Goal: Information Seeking & Learning: Learn about a topic

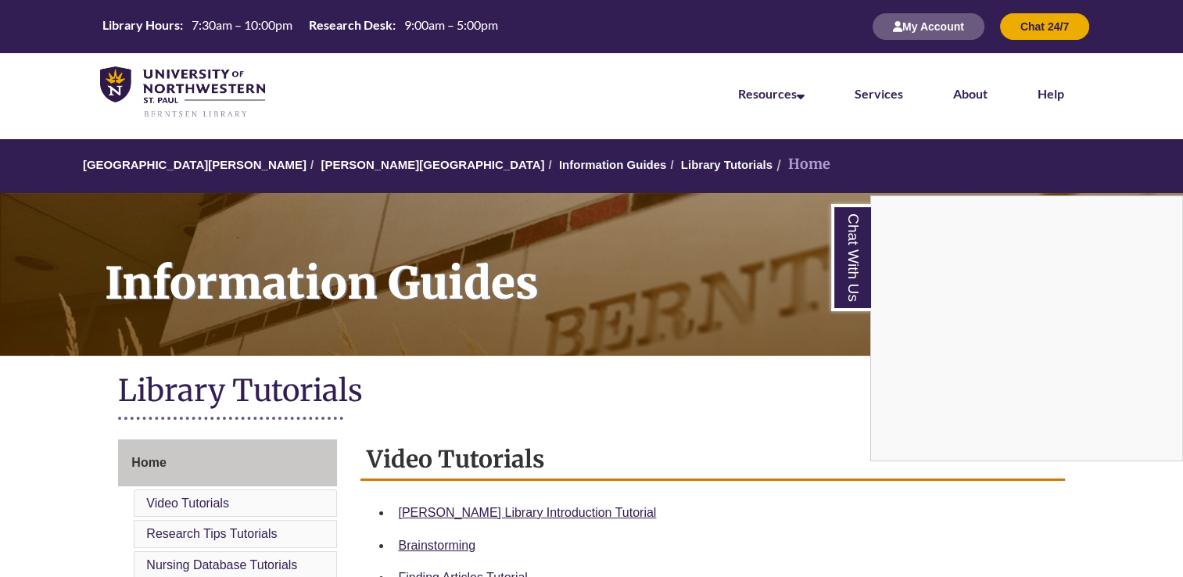
scroll to position [91, 0]
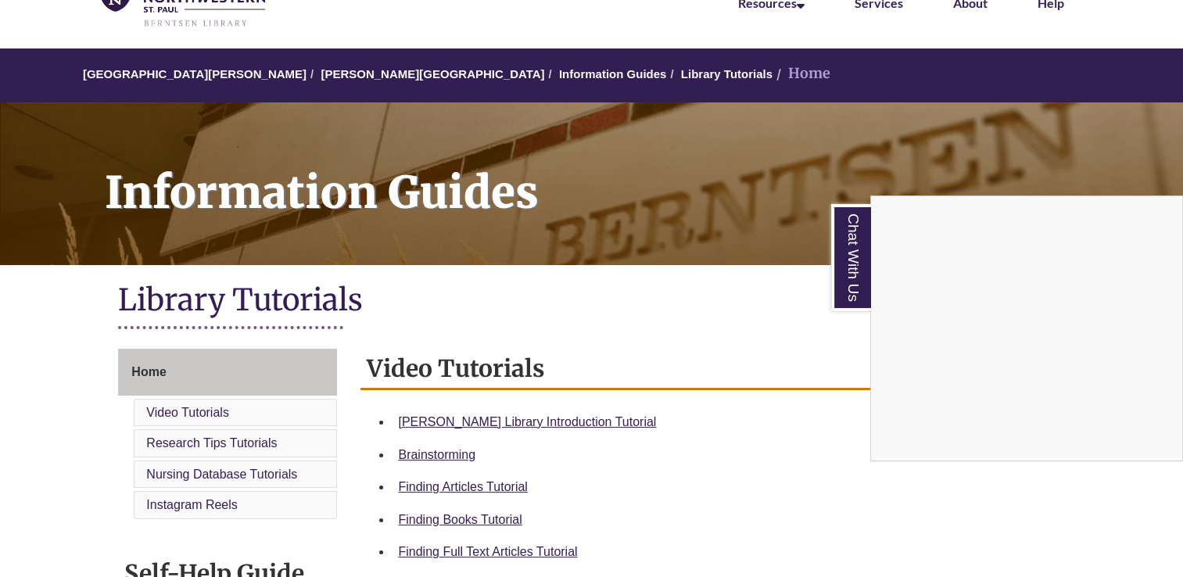
click at [502, 418] on div "Chat With Us" at bounding box center [591, 288] width 1183 height 577
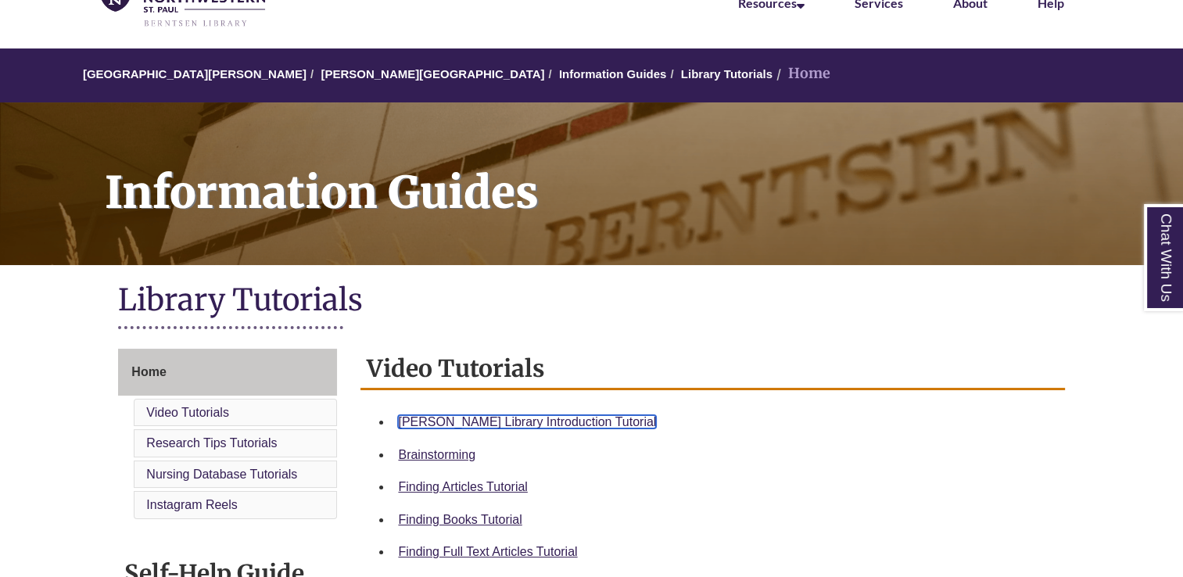
click at [511, 418] on link "Berntsen Library Introduction Tutorial" at bounding box center [527, 421] width 258 height 13
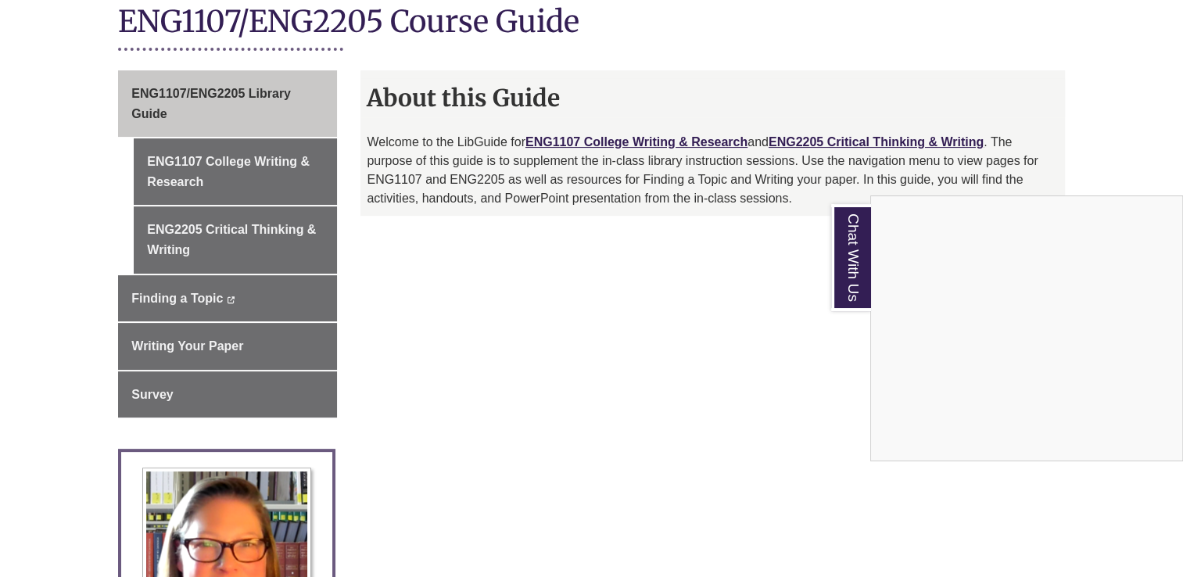
scroll to position [371, 0]
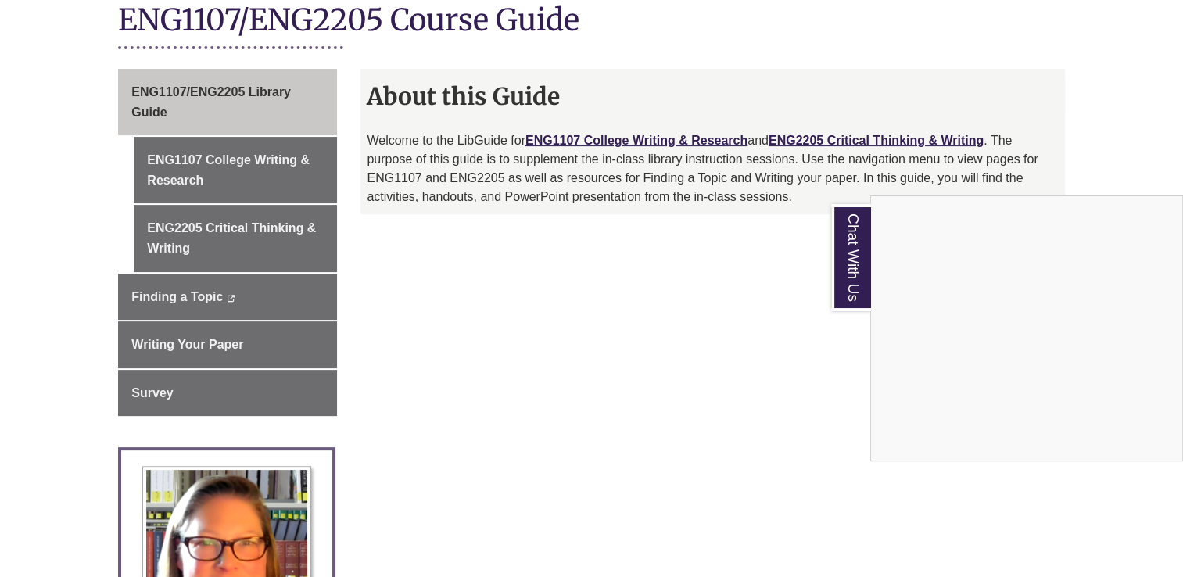
click at [278, 190] on div "Chat With Us" at bounding box center [591, 288] width 1183 height 577
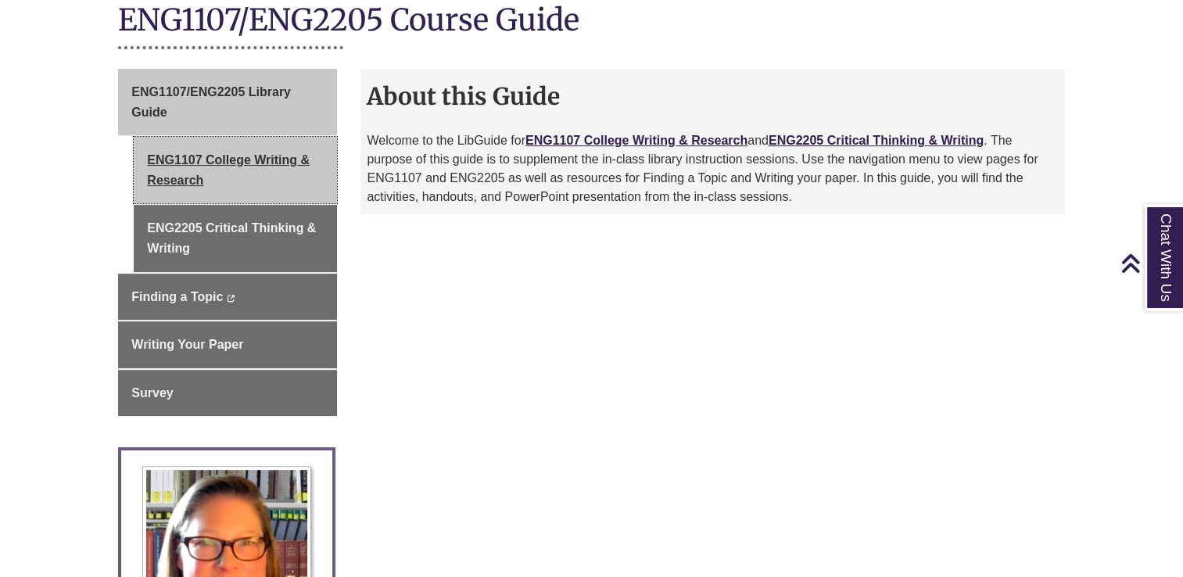
click at [266, 161] on link "ENG1107 College Writing & Research" at bounding box center [235, 170] width 203 height 66
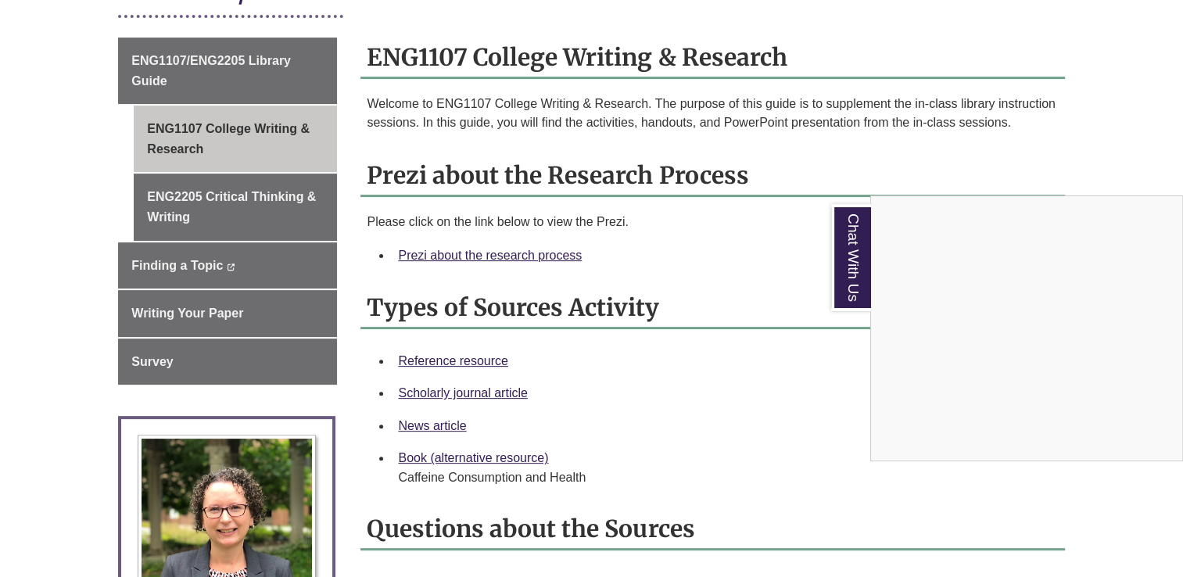
scroll to position [404, 0]
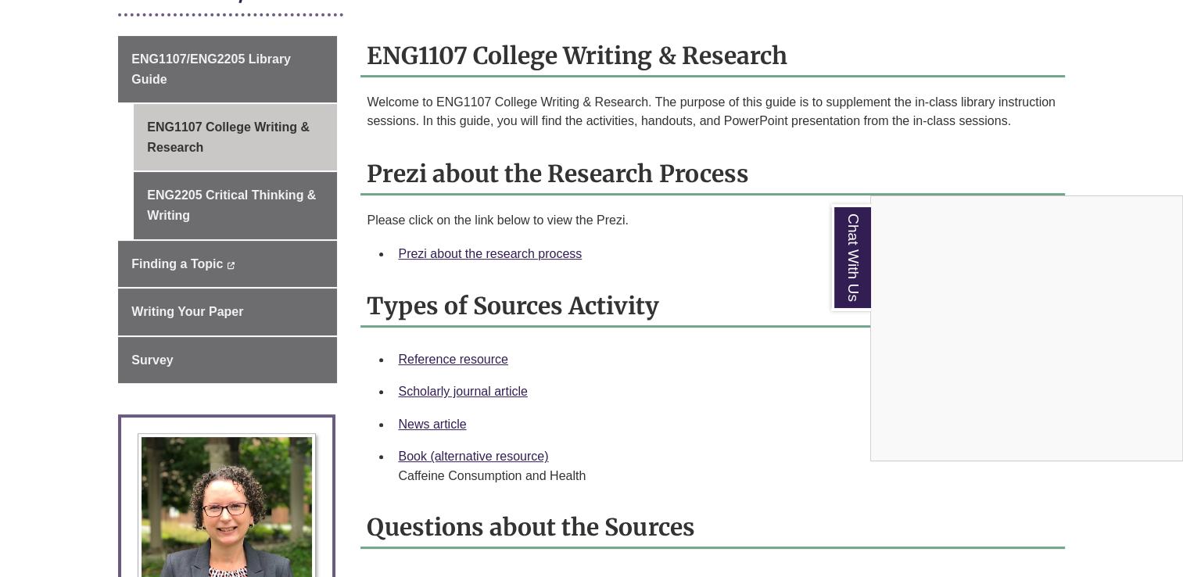
click at [538, 252] on div "Chat With Us" at bounding box center [591, 288] width 1183 height 577
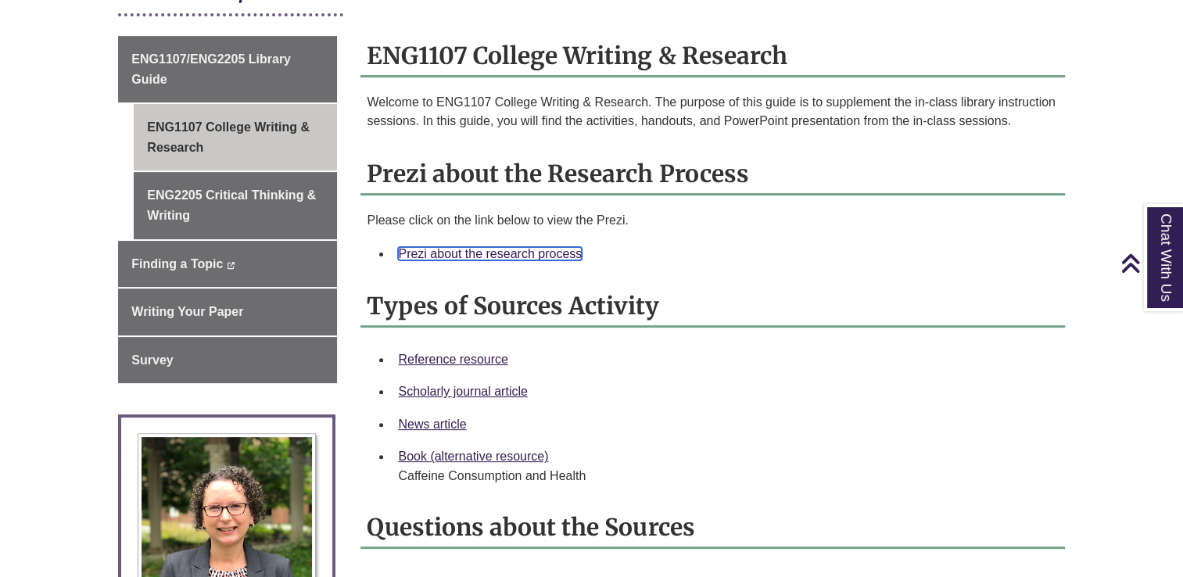
click at [528, 249] on link "Prezi about the research process" at bounding box center [490, 253] width 184 height 13
click at [474, 251] on link "Prezi about the research process" at bounding box center [490, 253] width 184 height 13
